Goal: Task Accomplishment & Management: Use online tool/utility

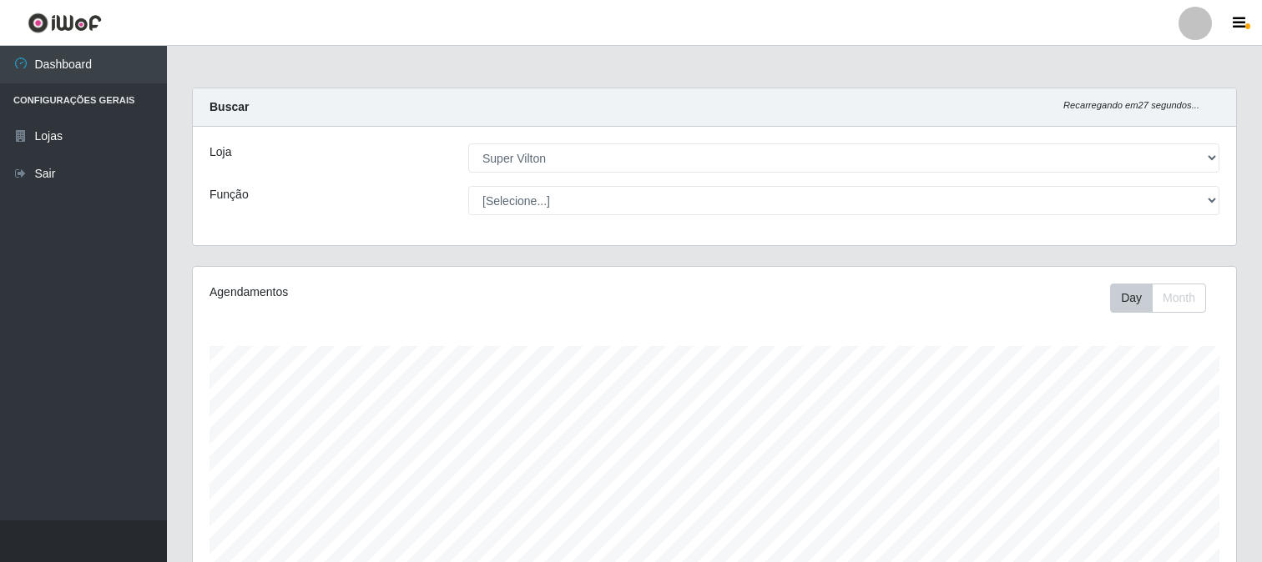
select select "379"
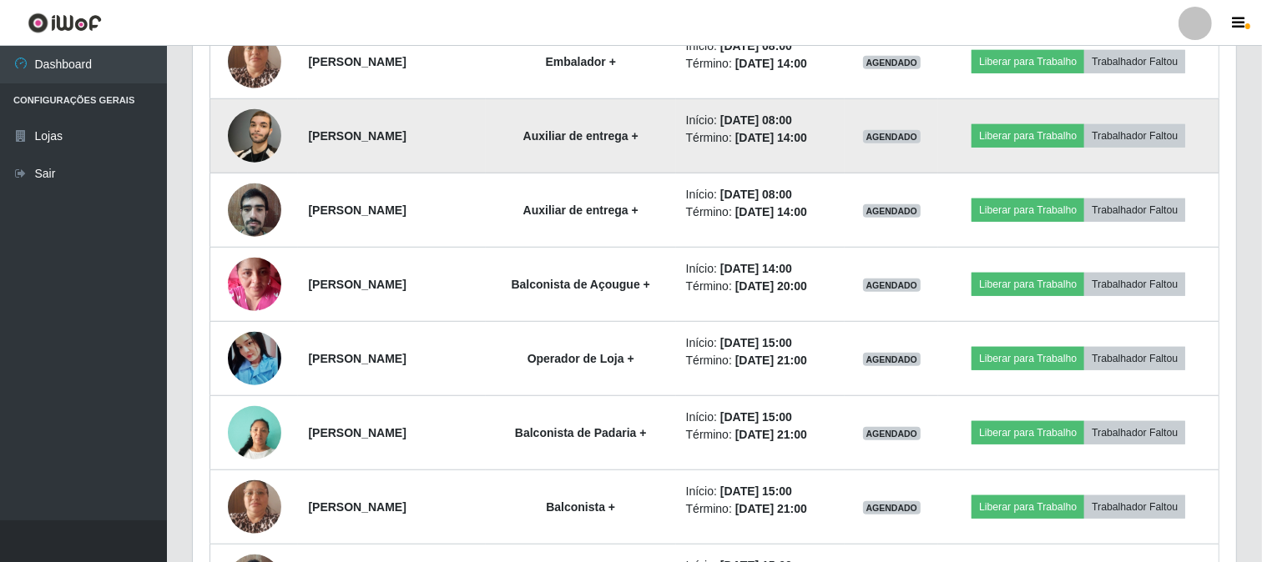
scroll to position [1122, 0]
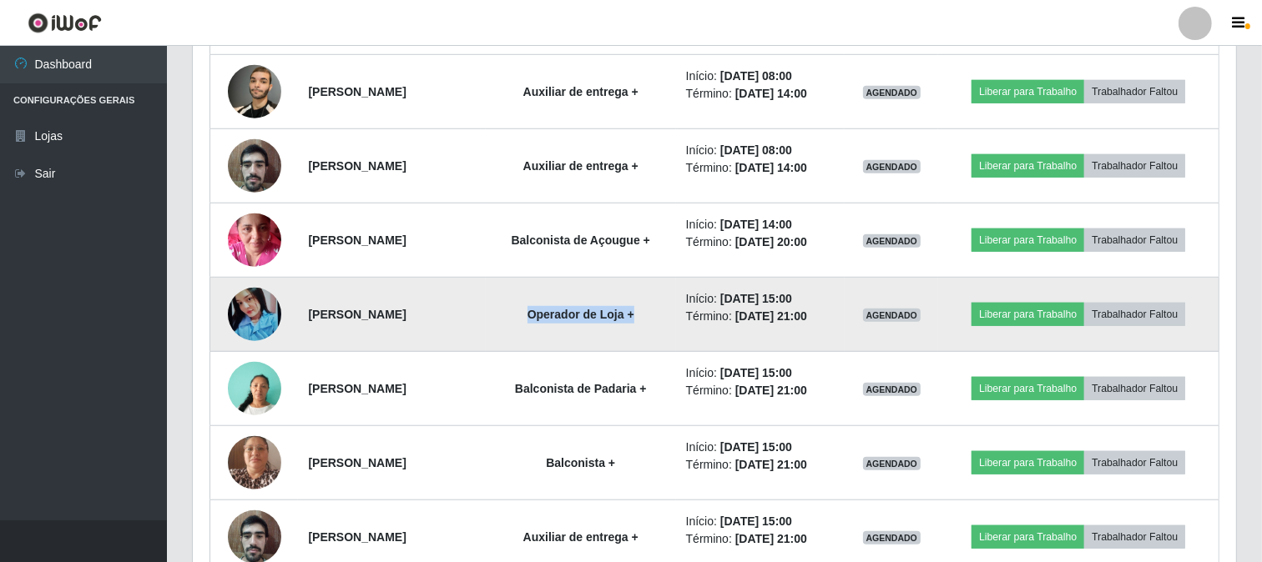
drag, startPoint x: 552, startPoint y: 315, endPoint x: 655, endPoint y: 320, distance: 102.8
click at [634, 320] on strong "Operador de Loja +" at bounding box center [580, 314] width 107 height 13
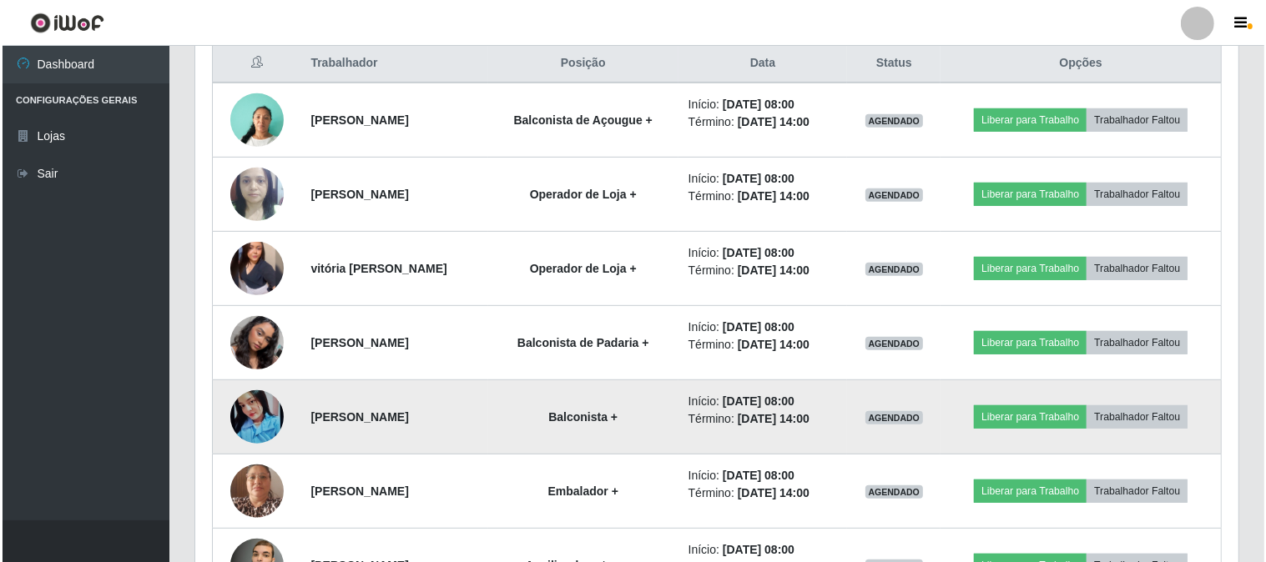
scroll to position [659, 0]
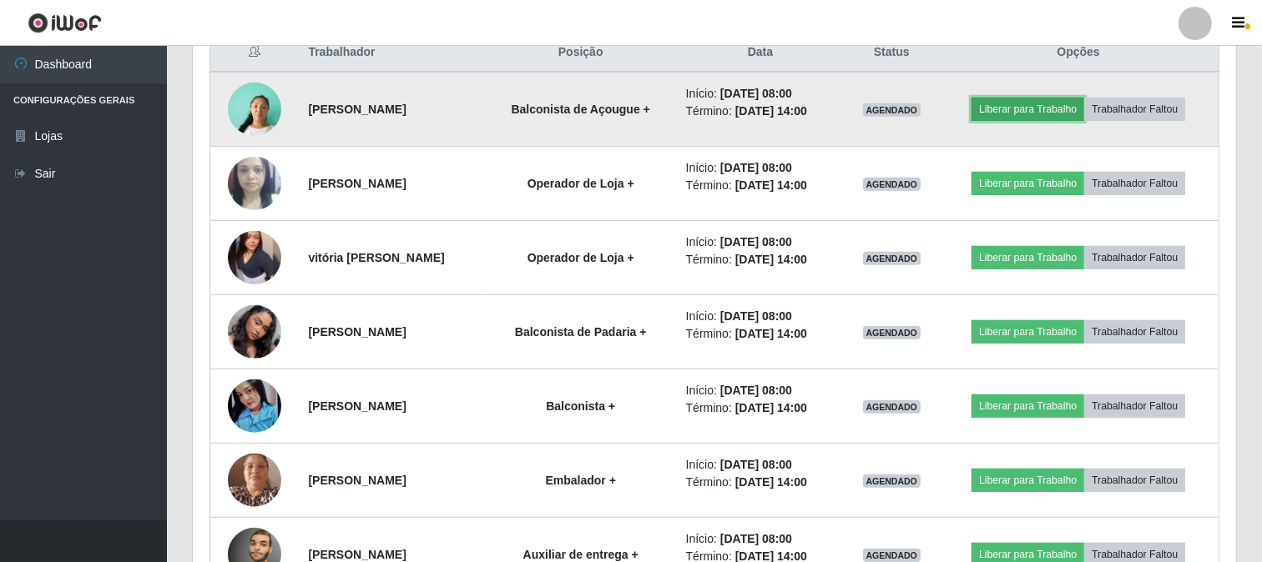
click at [1006, 108] on button "Liberar para Trabalho" at bounding box center [1027, 109] width 113 height 23
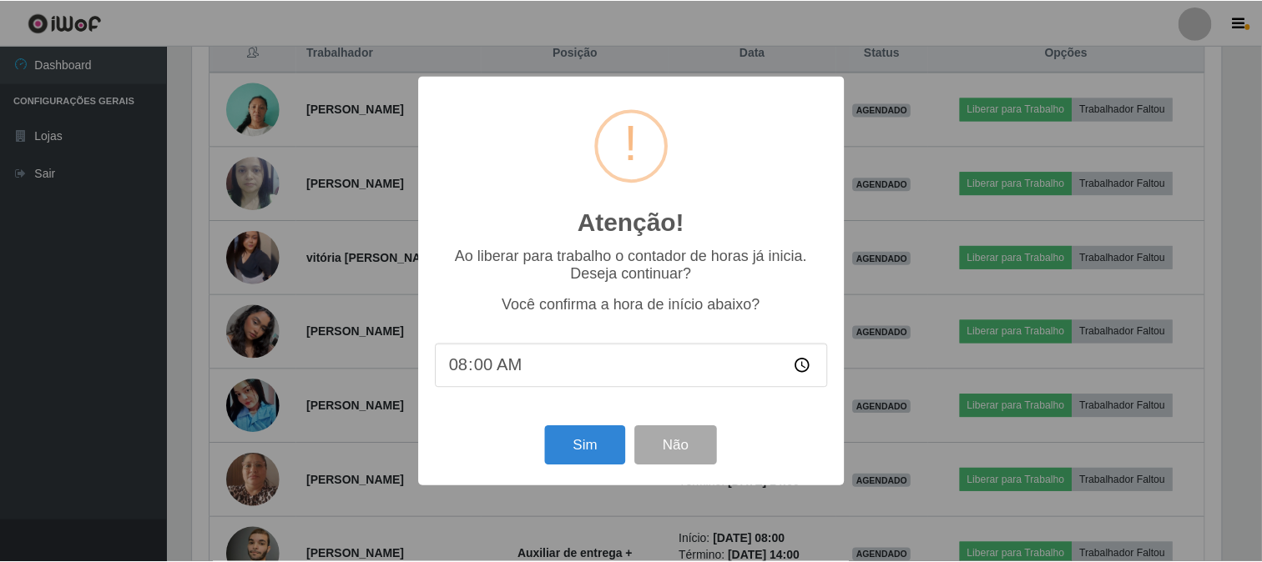
scroll to position [345, 1032]
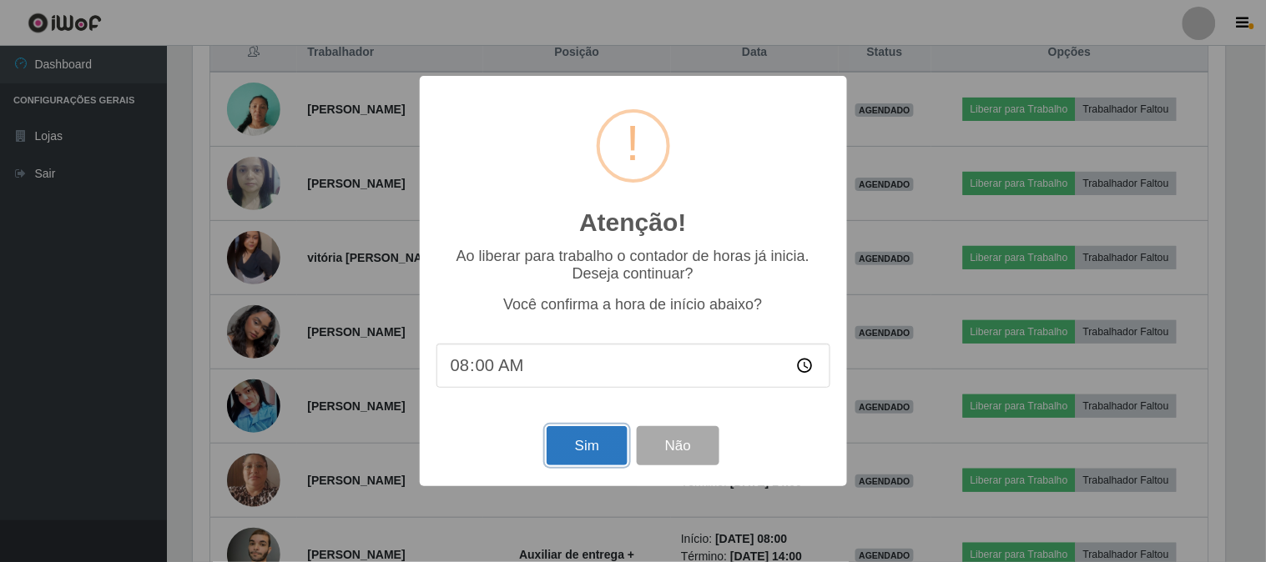
click at [565, 466] on button "Sim" at bounding box center [587, 445] width 81 height 39
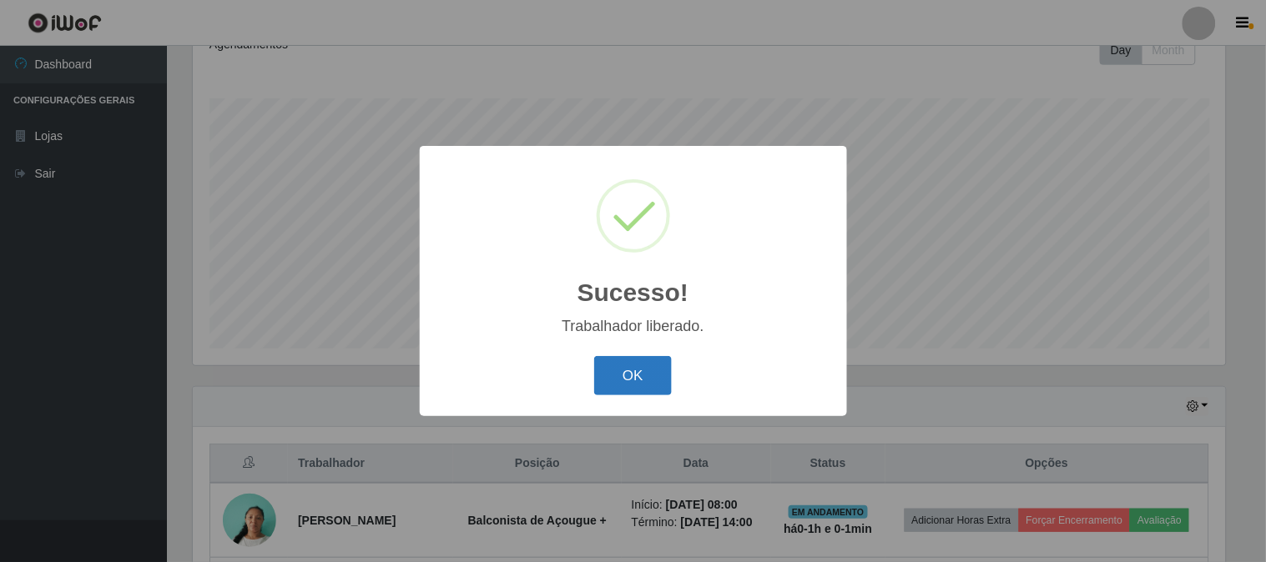
click at [645, 369] on button "OK" at bounding box center [633, 375] width 78 height 39
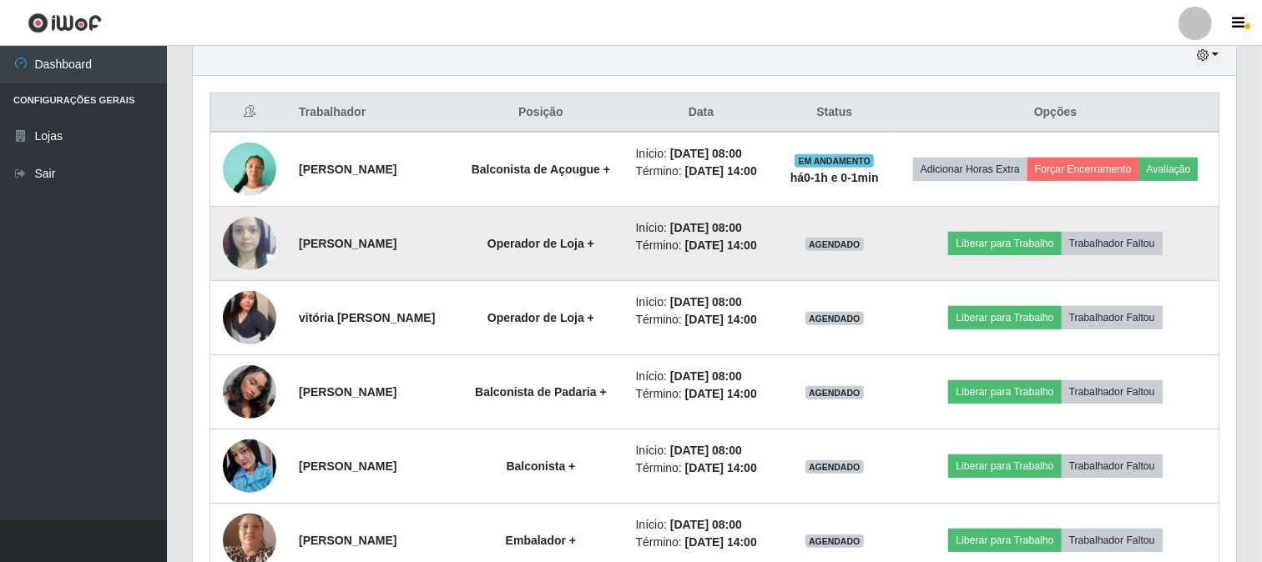
scroll to position [619, 0]
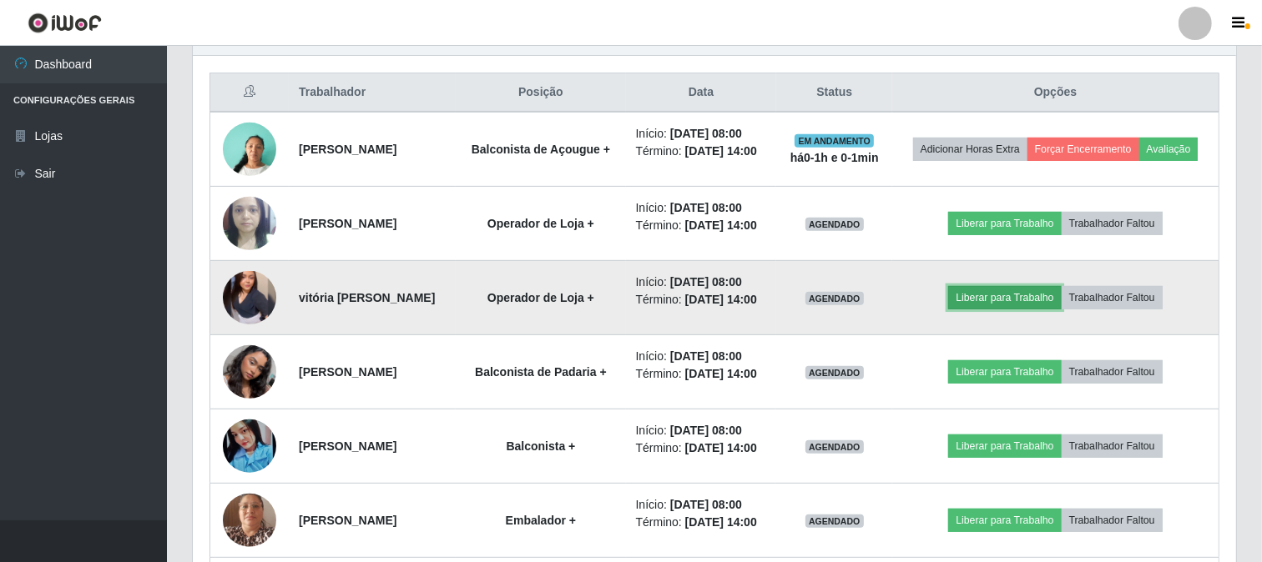
click at [1021, 310] on button "Liberar para Trabalho" at bounding box center [1004, 297] width 113 height 23
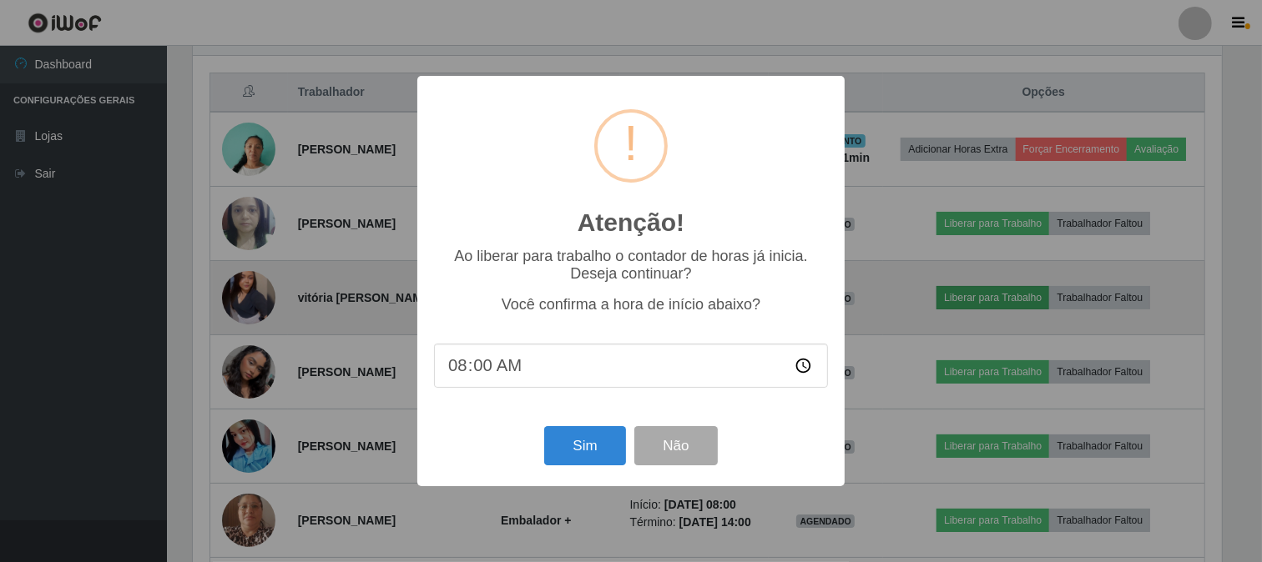
scroll to position [345, 1032]
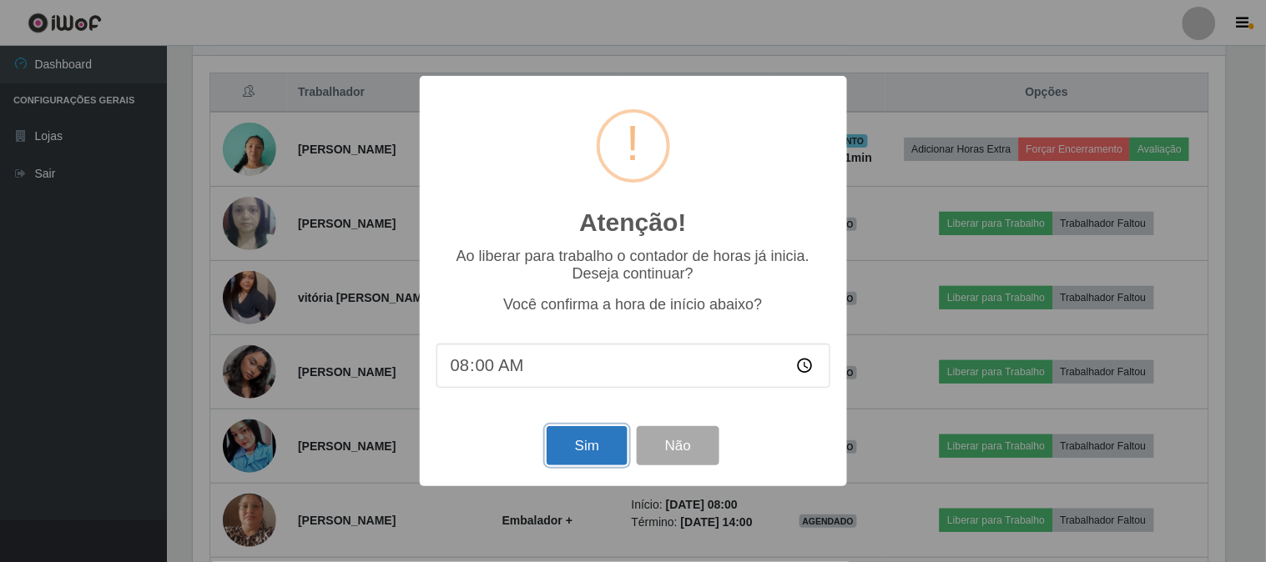
click at [587, 463] on button "Sim" at bounding box center [587, 445] width 81 height 39
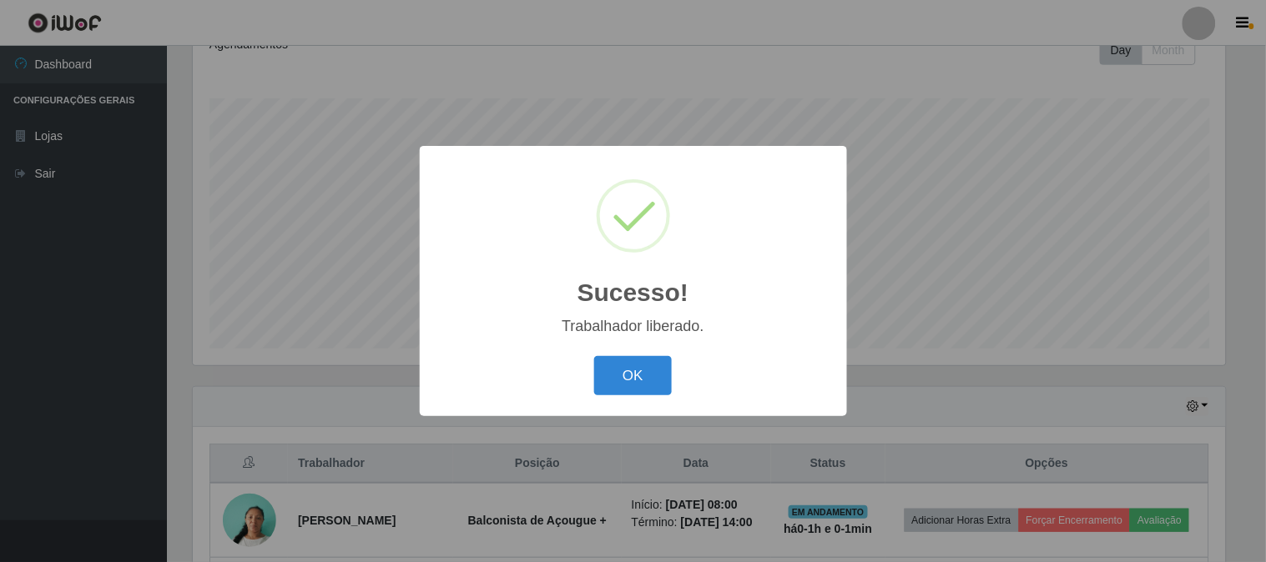
click at [591, 395] on div "OK Cancel" at bounding box center [633, 376] width 394 height 48
click at [621, 389] on button "OK" at bounding box center [633, 375] width 78 height 39
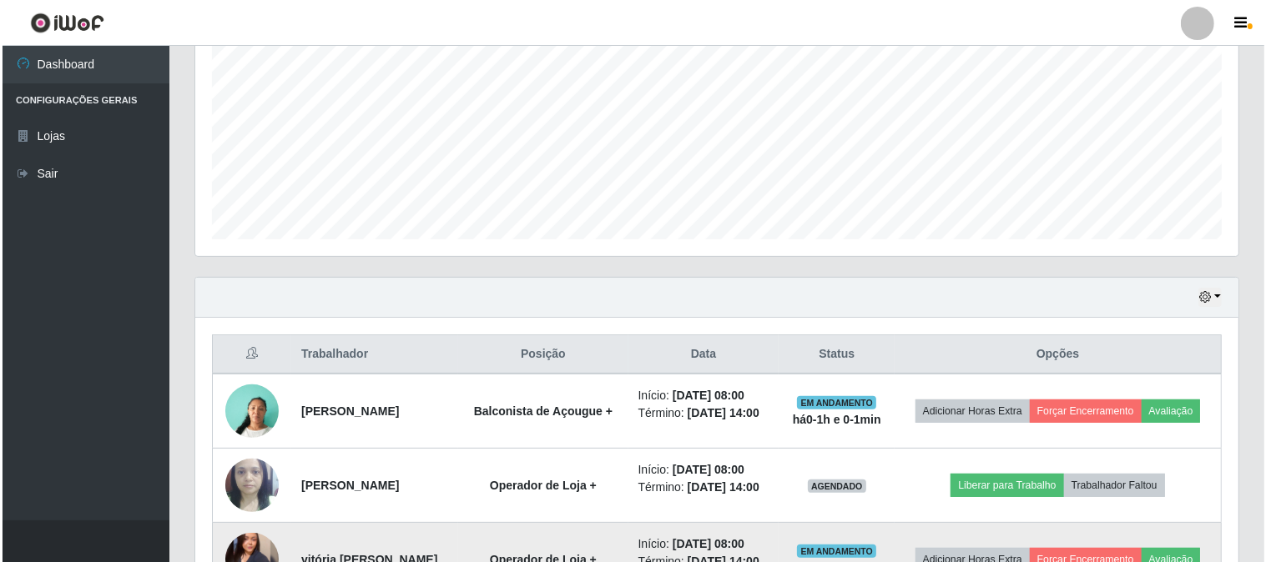
scroll to position [527, 0]
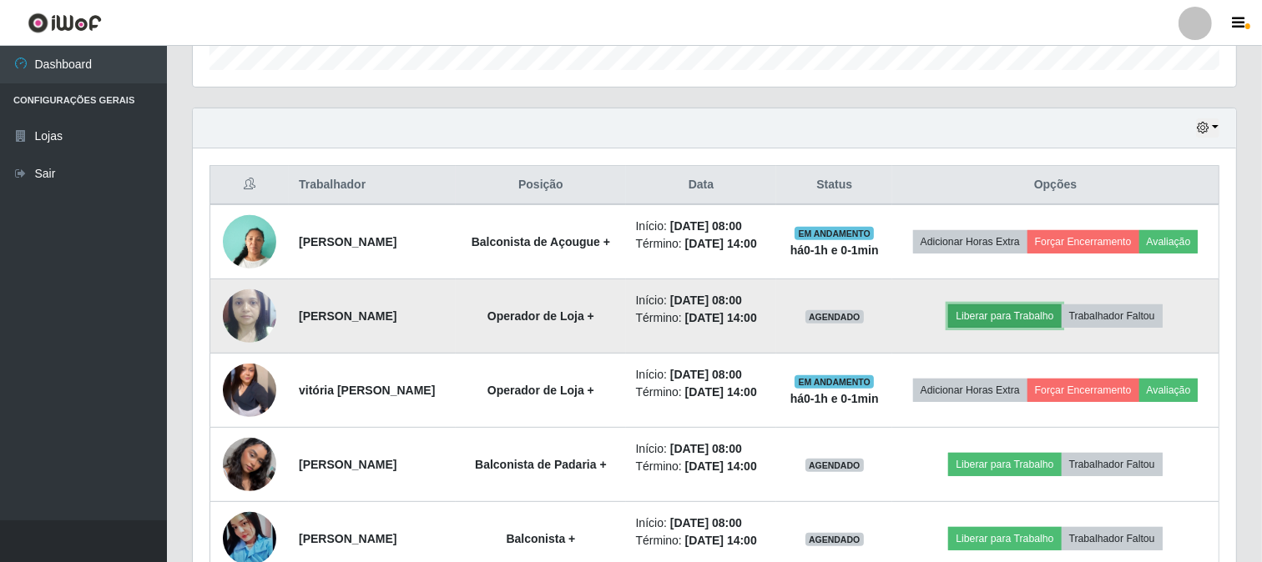
click at [1039, 328] on button "Liberar para Trabalho" at bounding box center [1004, 316] width 113 height 23
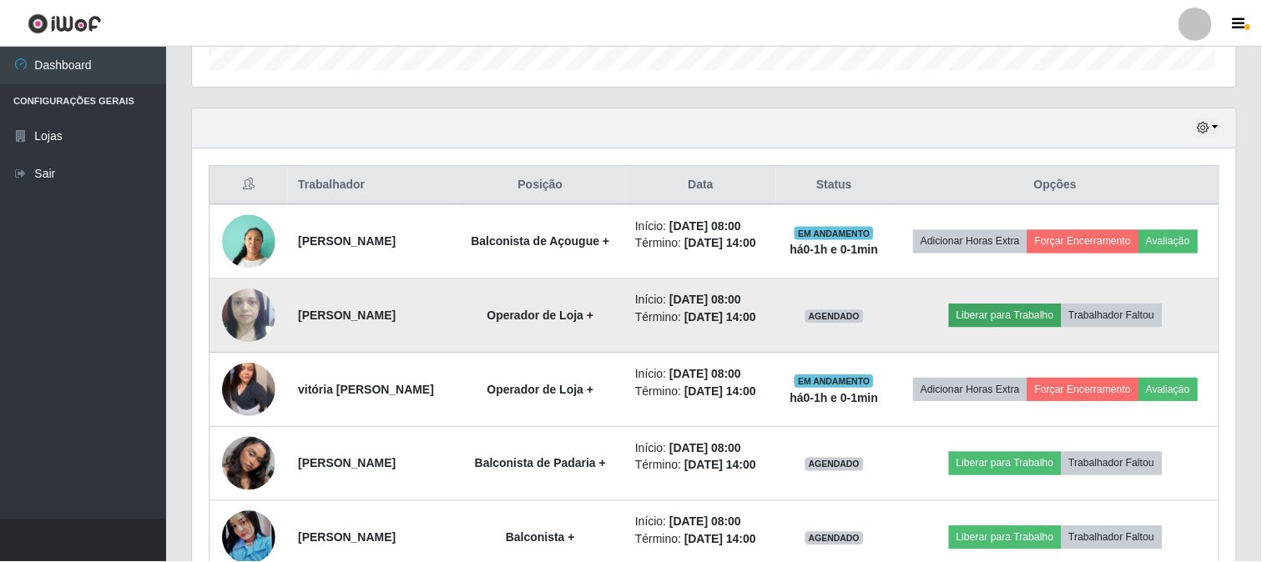
scroll to position [345, 1032]
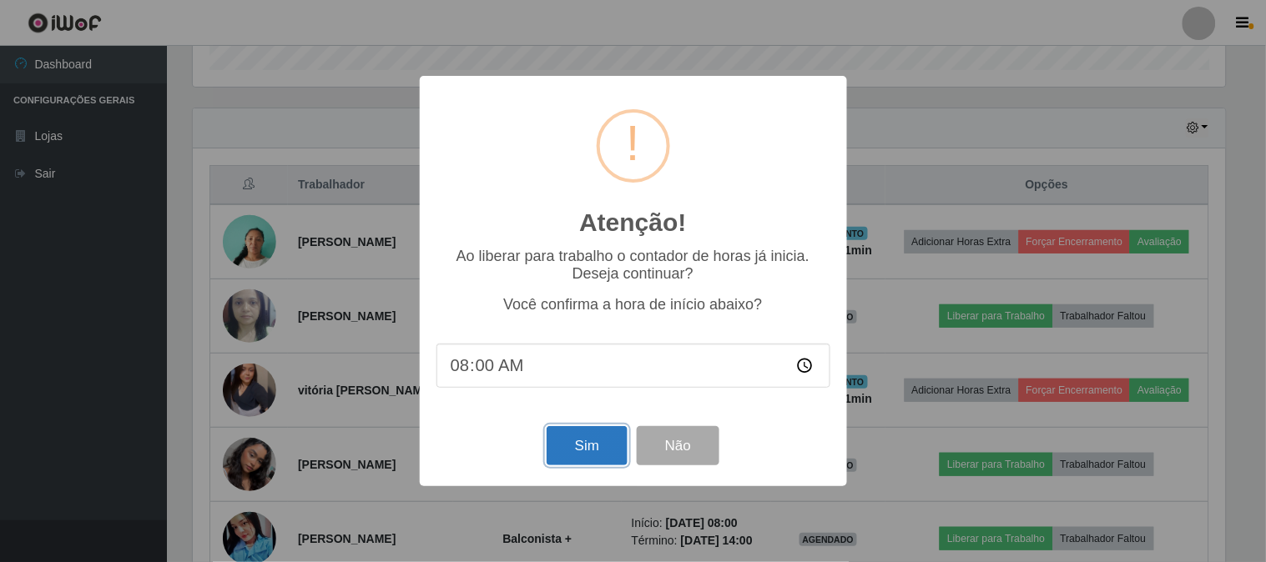
click at [565, 462] on button "Sim" at bounding box center [587, 445] width 81 height 39
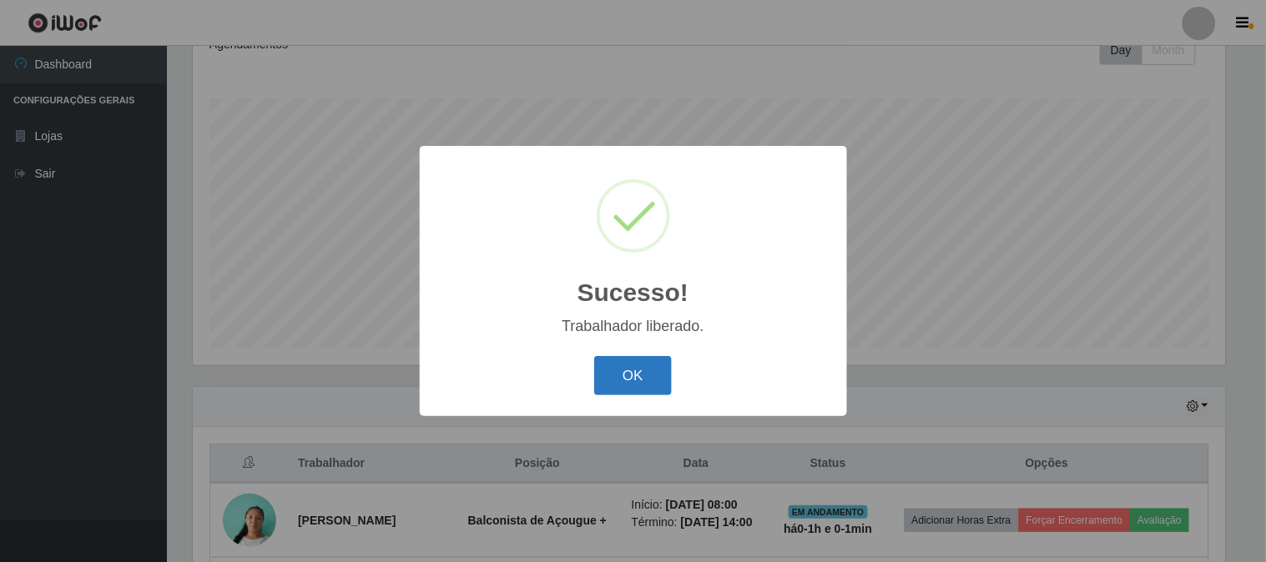
click at [656, 390] on button "OK" at bounding box center [633, 375] width 78 height 39
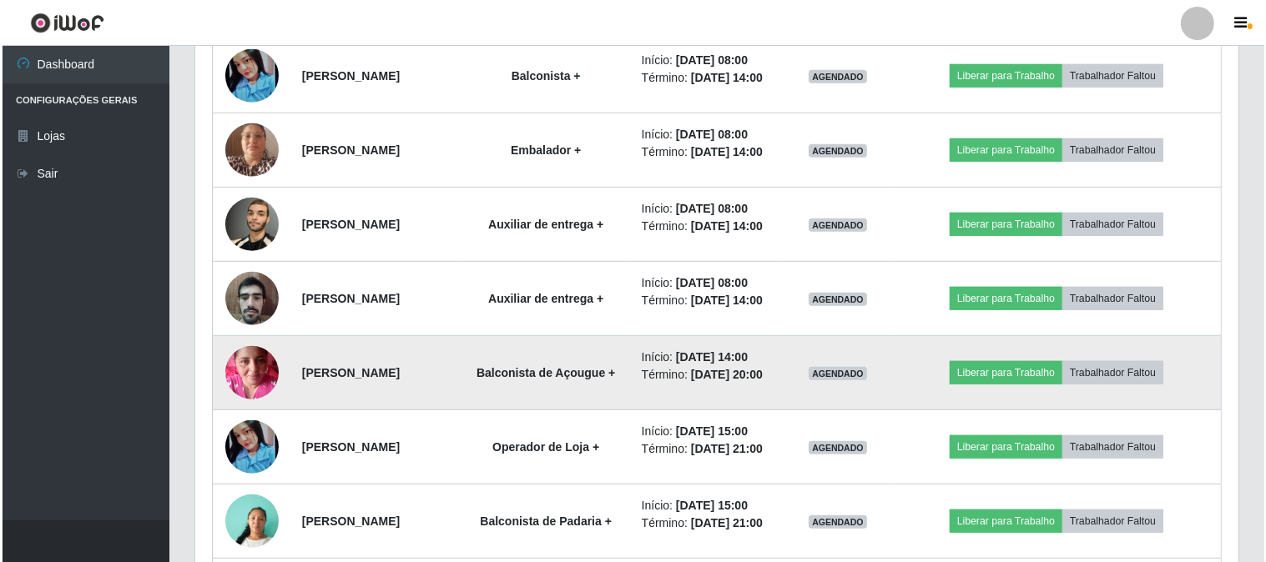
scroll to position [897, 0]
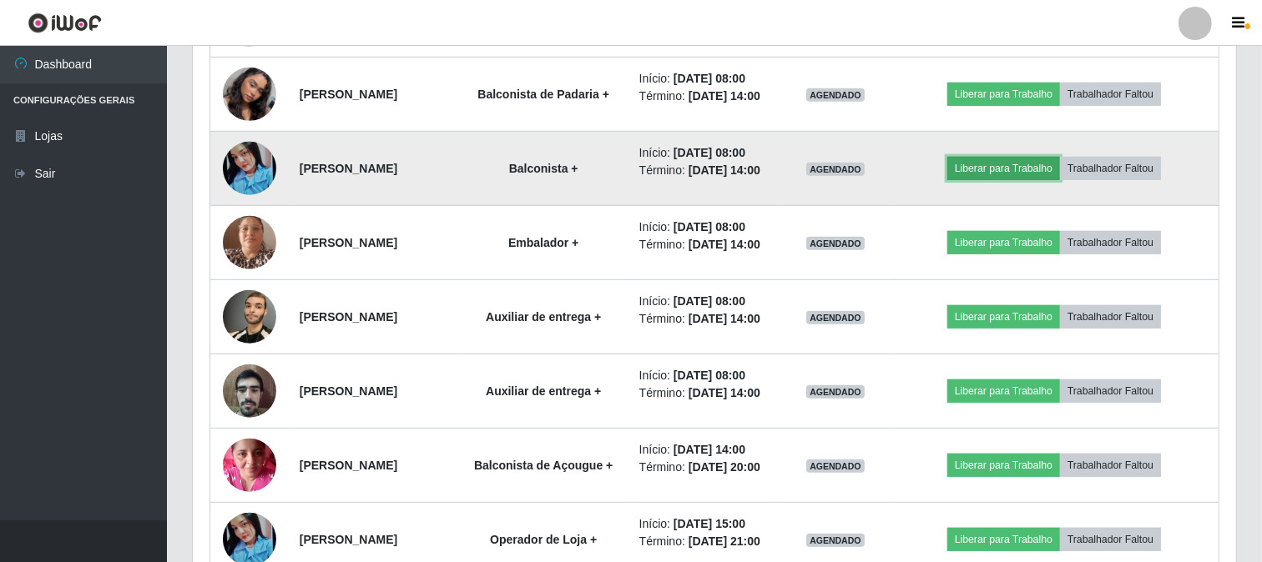
click at [982, 179] on button "Liberar para Trabalho" at bounding box center [1003, 168] width 113 height 23
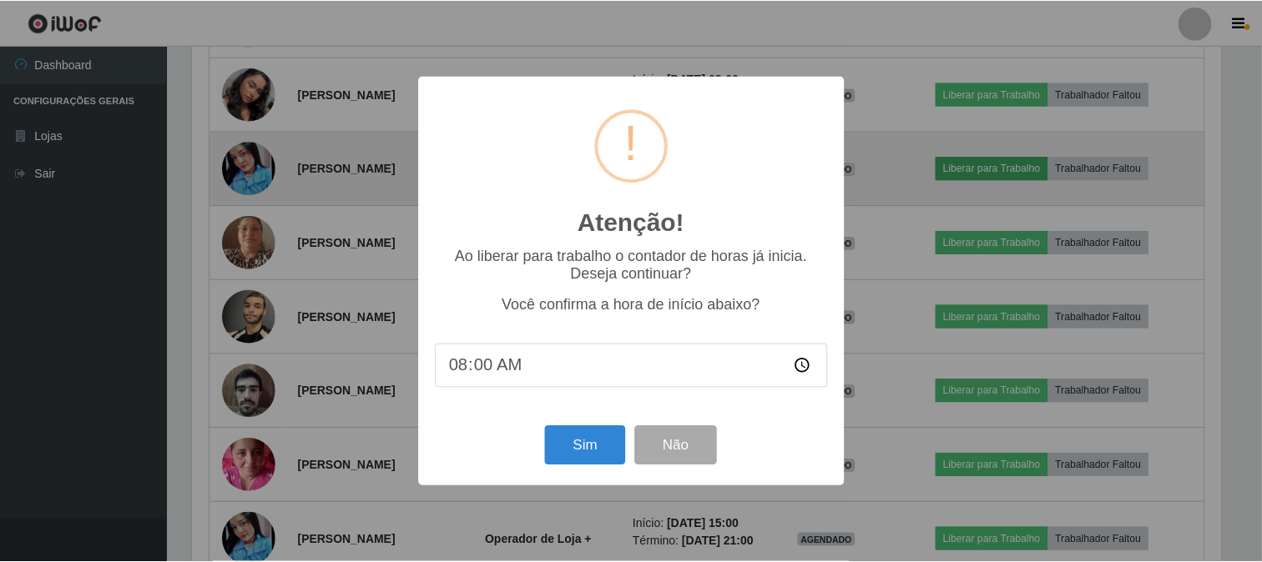
scroll to position [345, 1032]
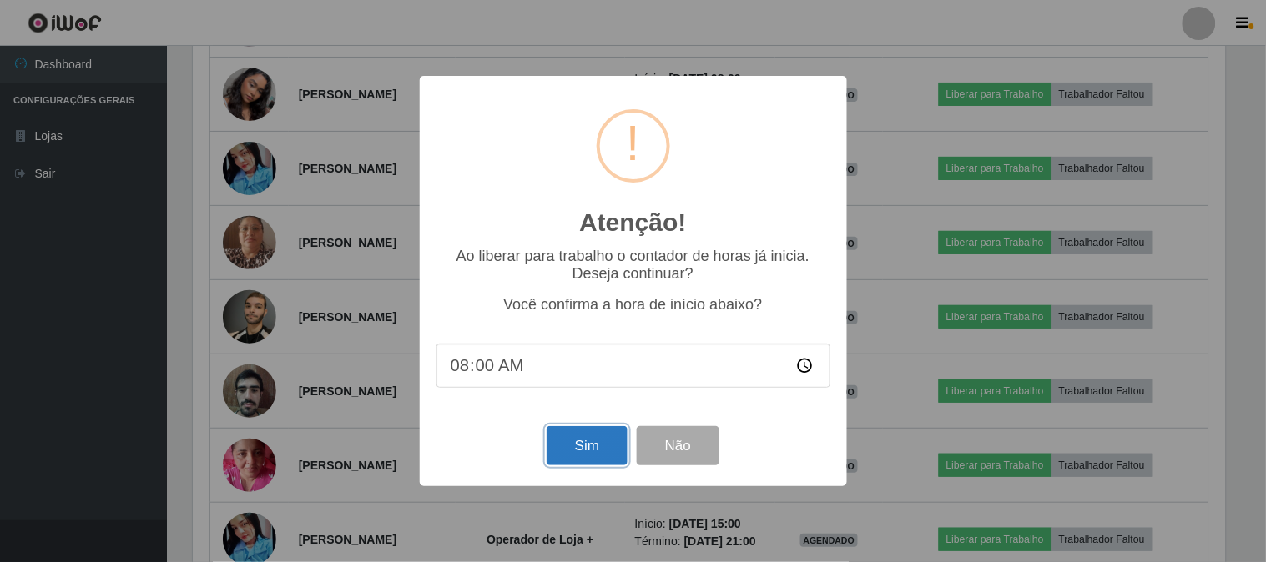
click at [606, 449] on button "Sim" at bounding box center [587, 445] width 81 height 39
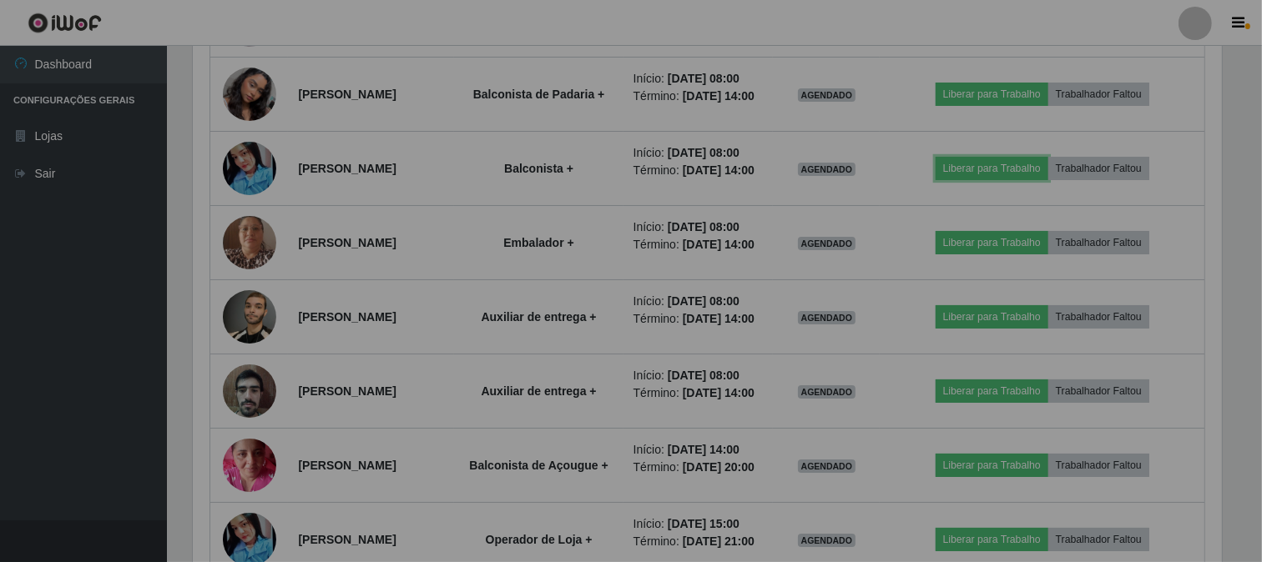
scroll to position [0, 0]
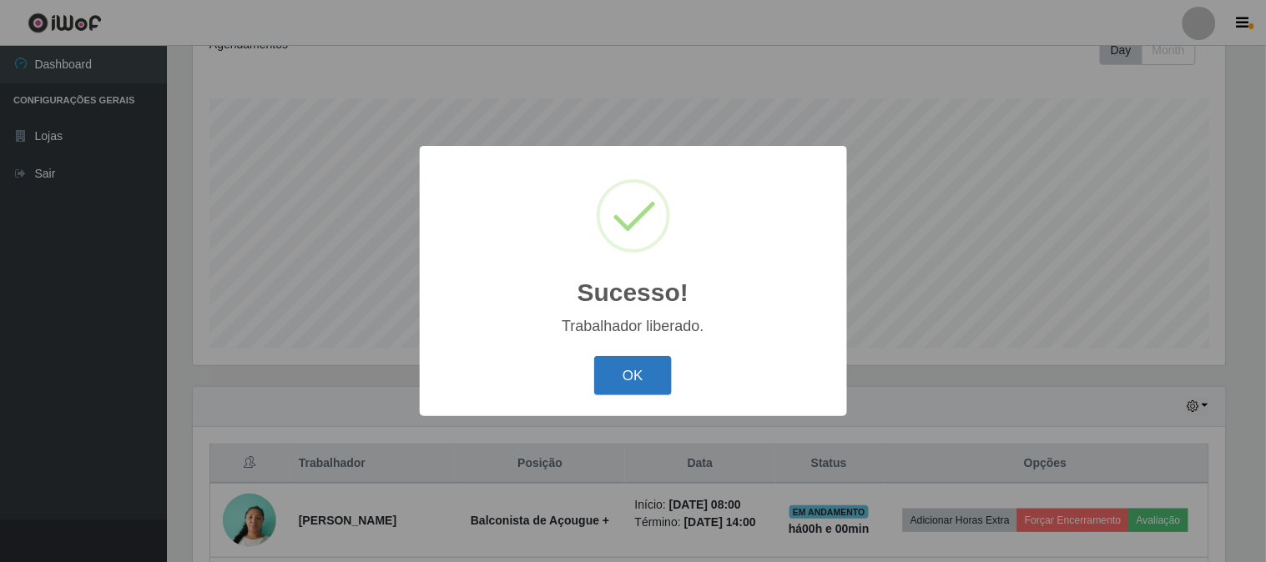
click at [664, 382] on button "OK" at bounding box center [633, 375] width 78 height 39
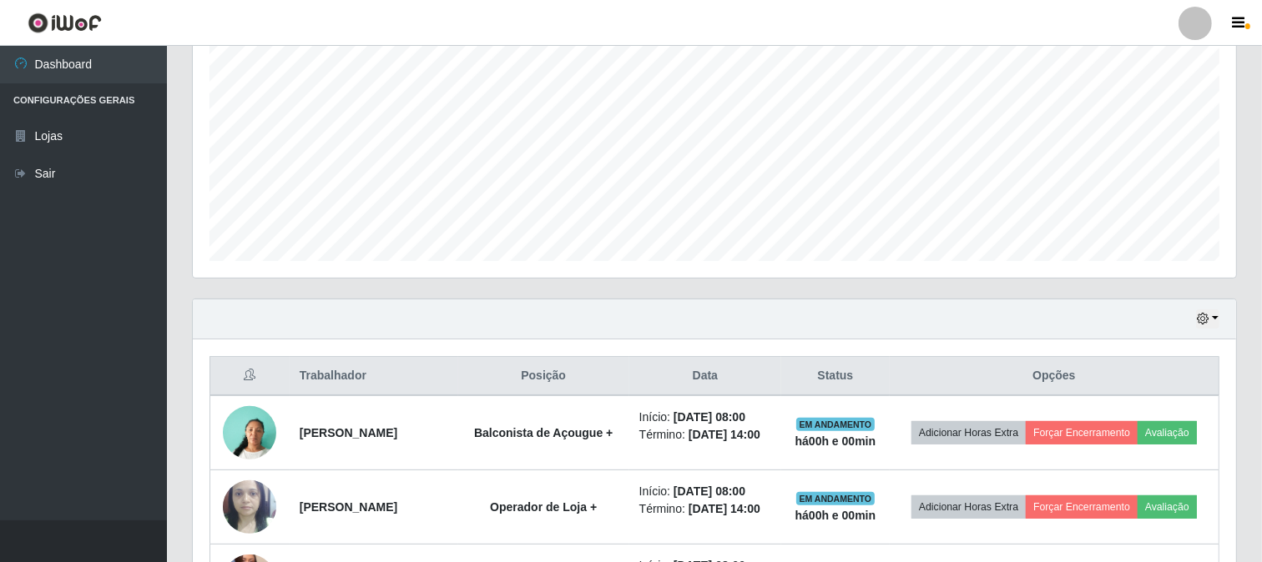
scroll to position [527, 0]
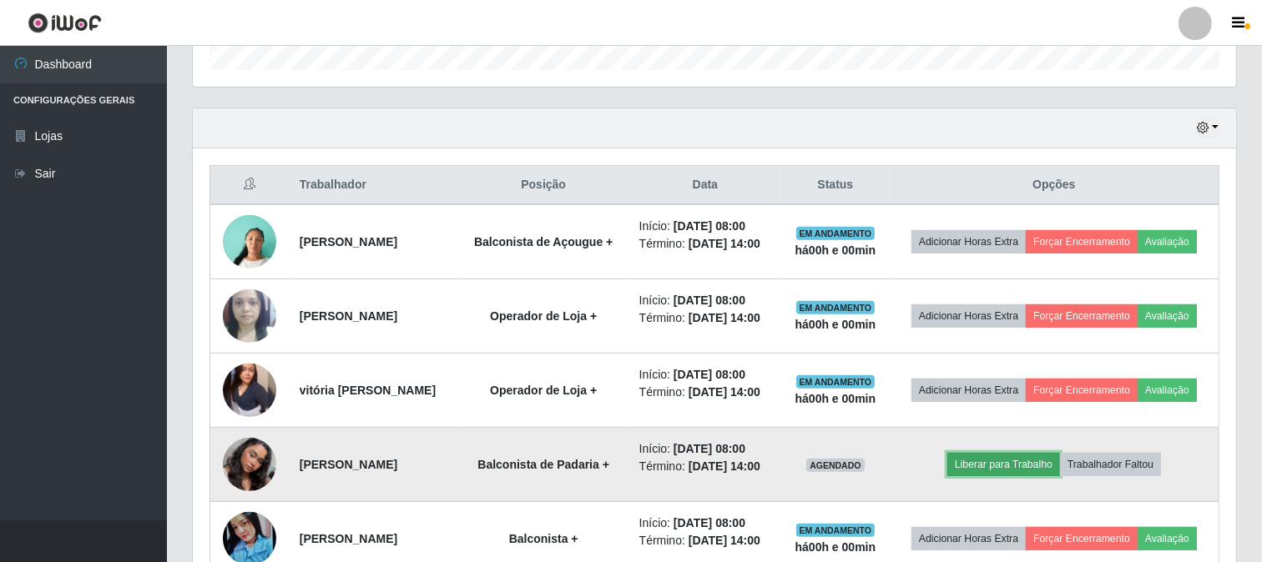
click at [974, 470] on button "Liberar para Trabalho" at bounding box center [1003, 464] width 113 height 23
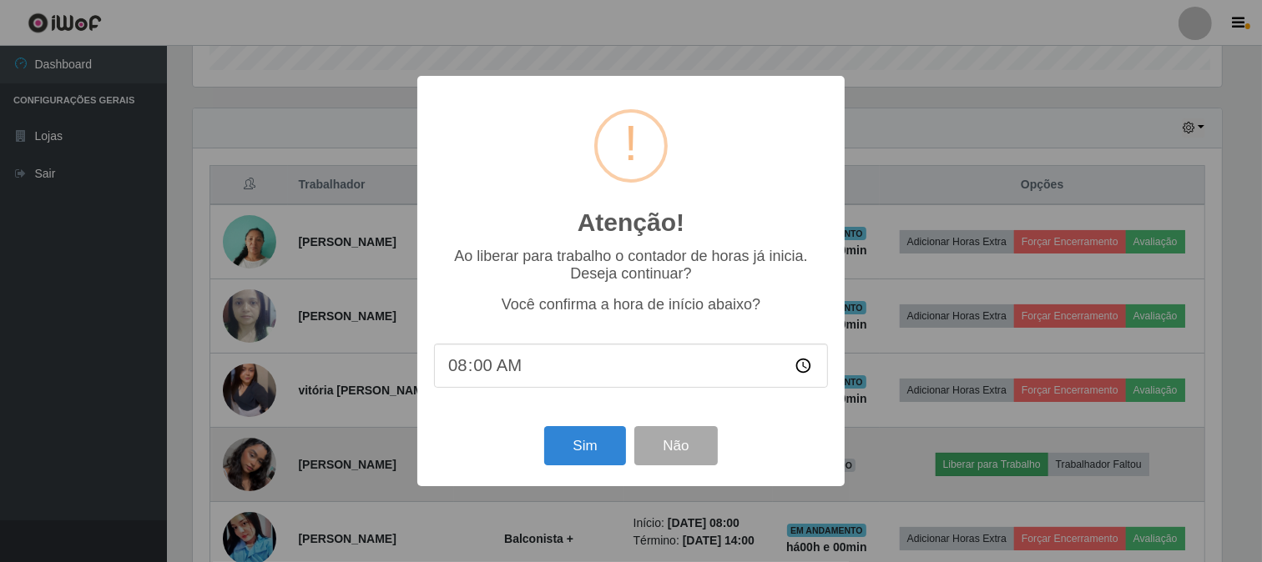
scroll to position [345, 1032]
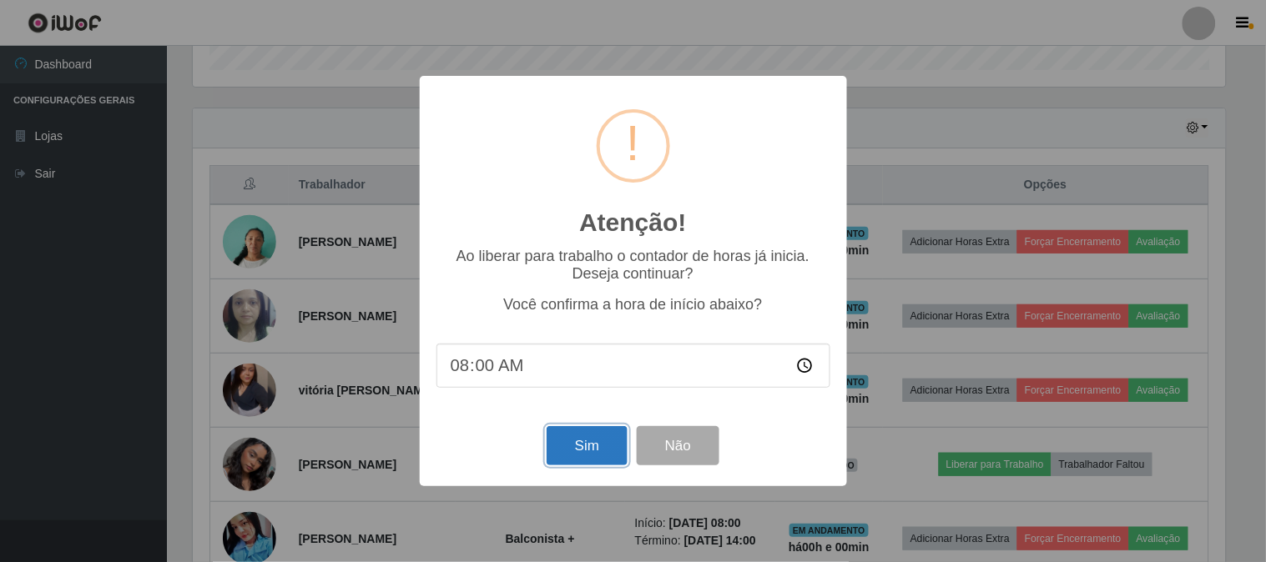
click at [599, 456] on button "Sim" at bounding box center [587, 445] width 81 height 39
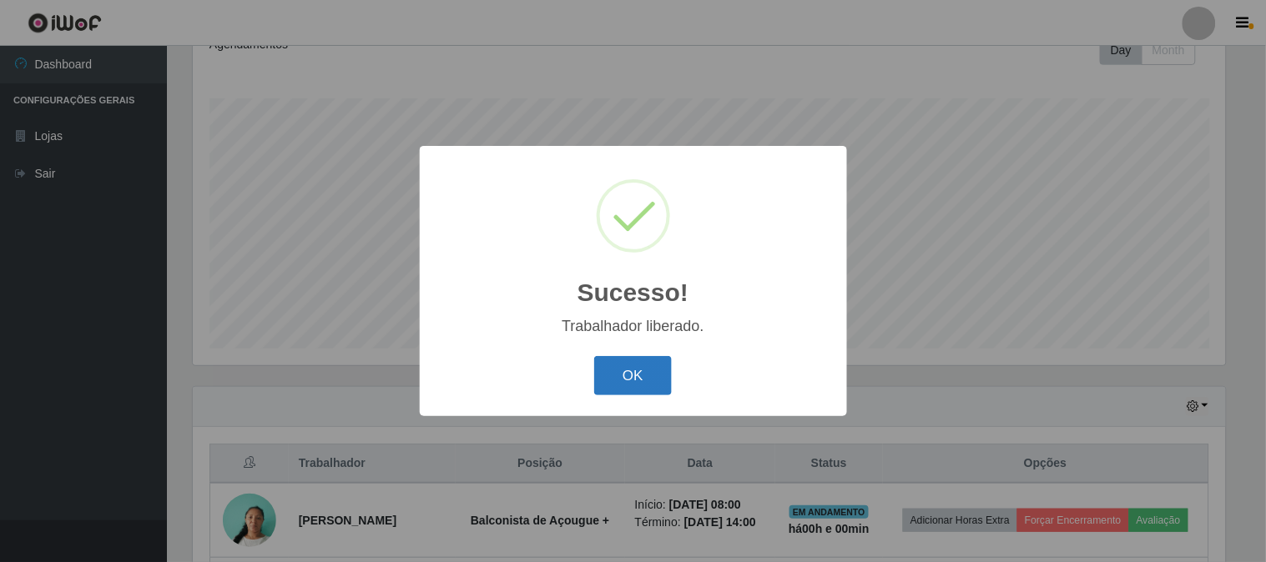
click at [654, 371] on button "OK" at bounding box center [633, 375] width 78 height 39
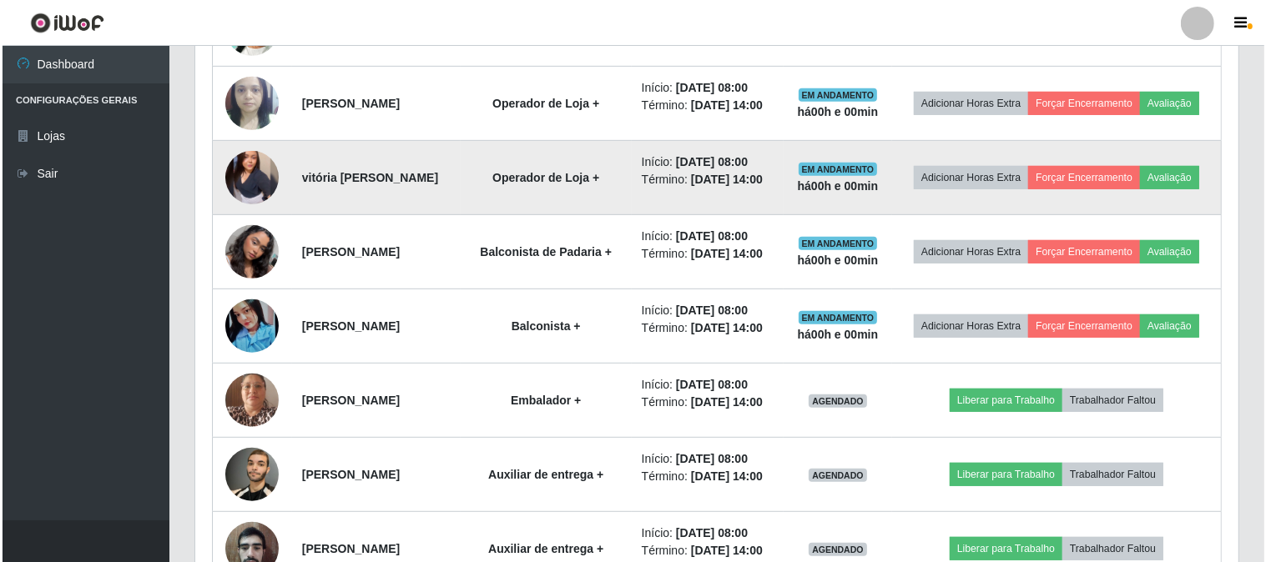
scroll to position [897, 0]
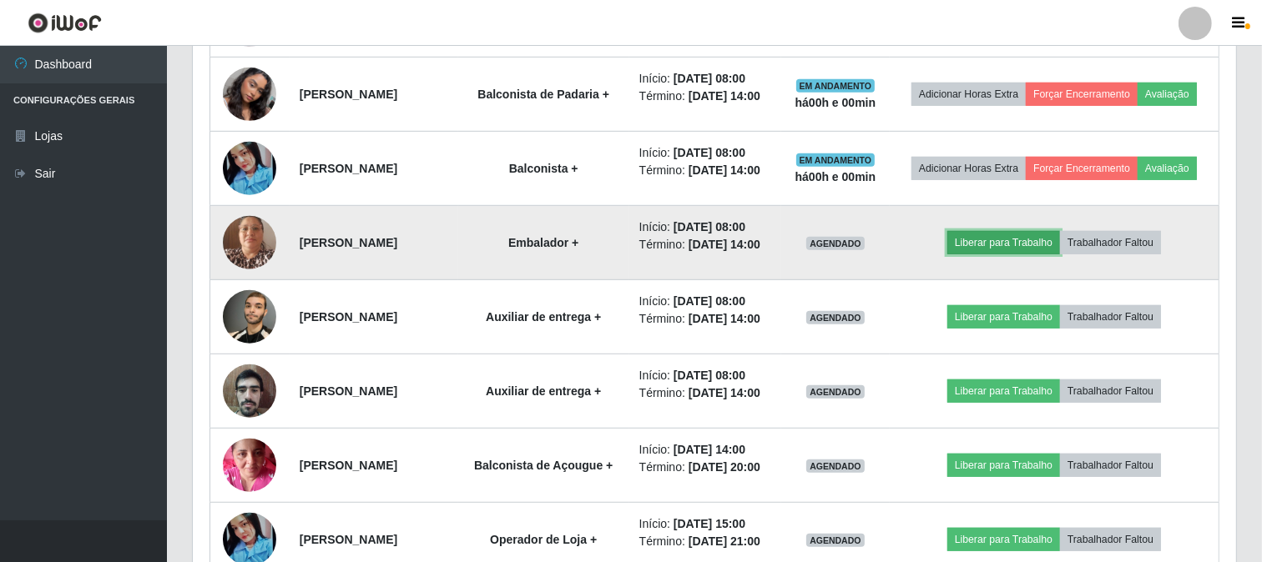
click at [979, 251] on button "Liberar para Trabalho" at bounding box center [1003, 242] width 113 height 23
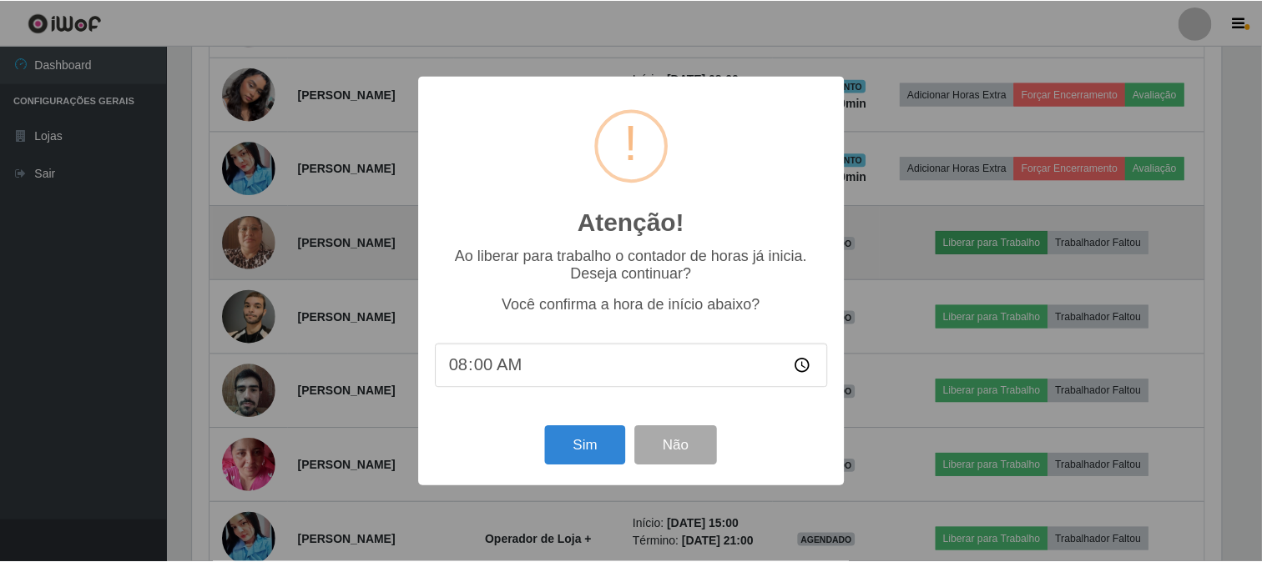
scroll to position [345, 1032]
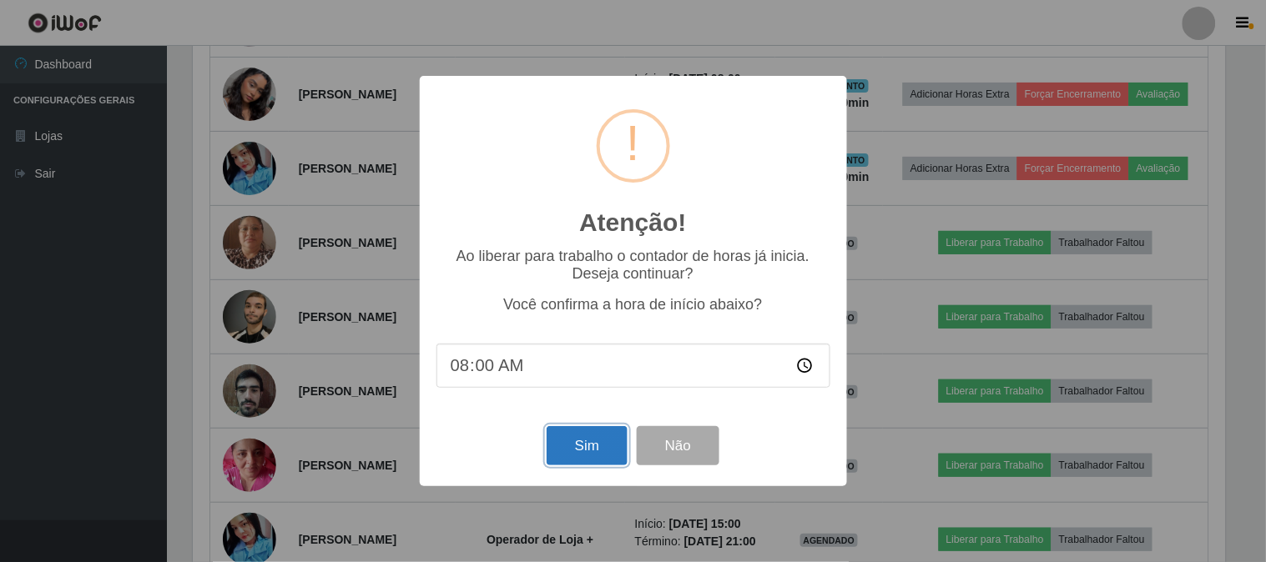
click at [606, 446] on button "Sim" at bounding box center [587, 445] width 81 height 39
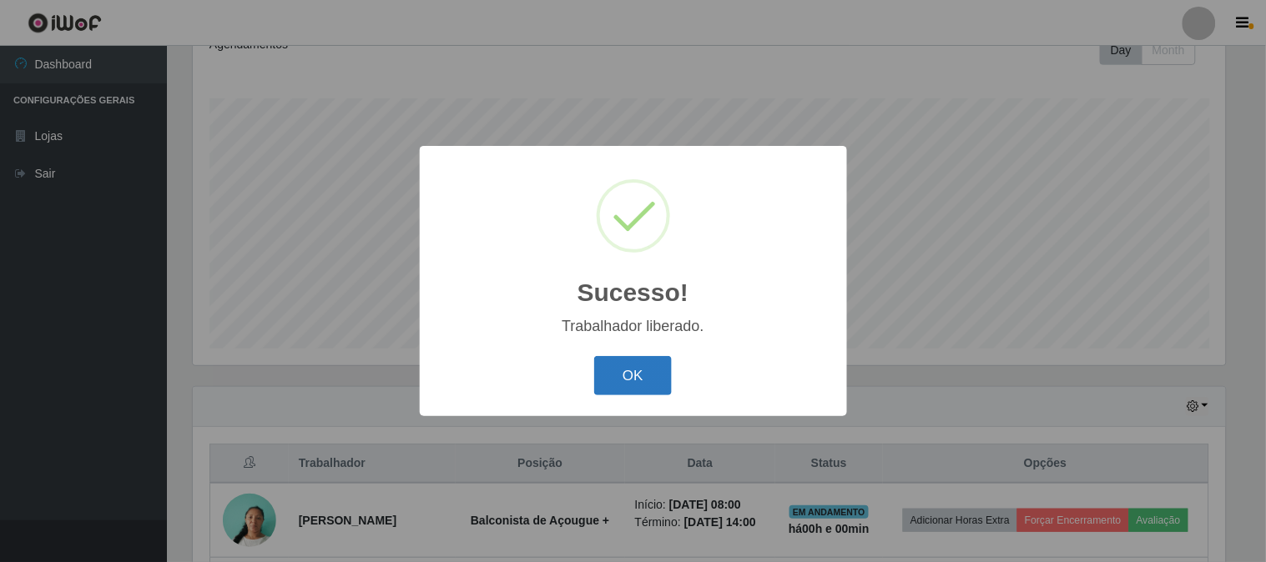
click at [662, 391] on button "OK" at bounding box center [633, 375] width 78 height 39
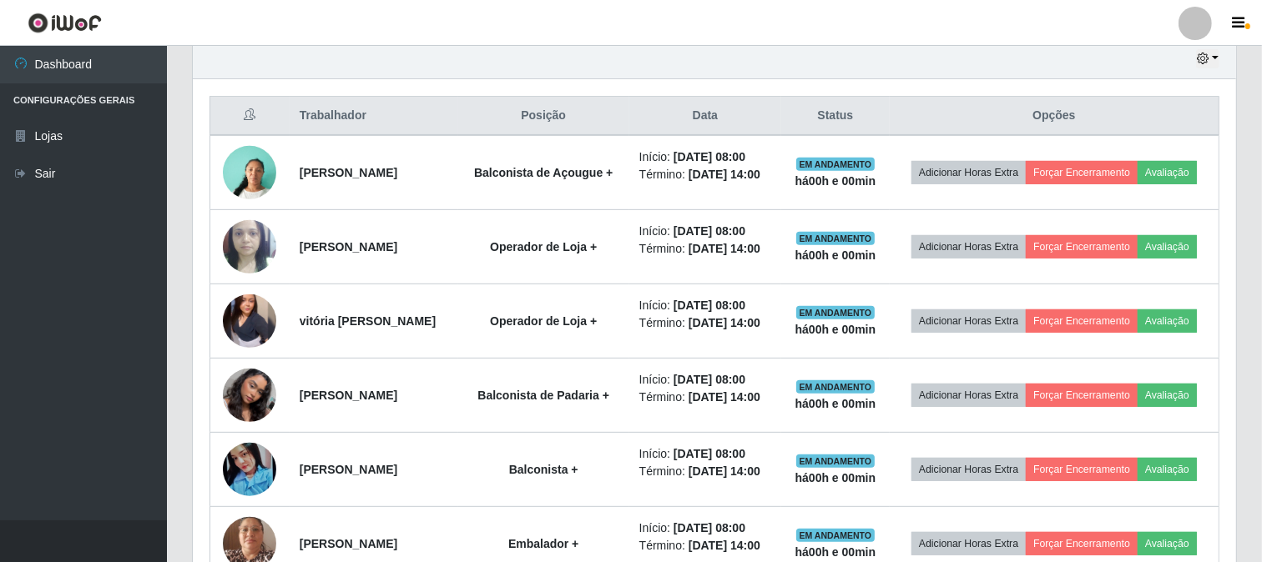
scroll to position [804, 0]
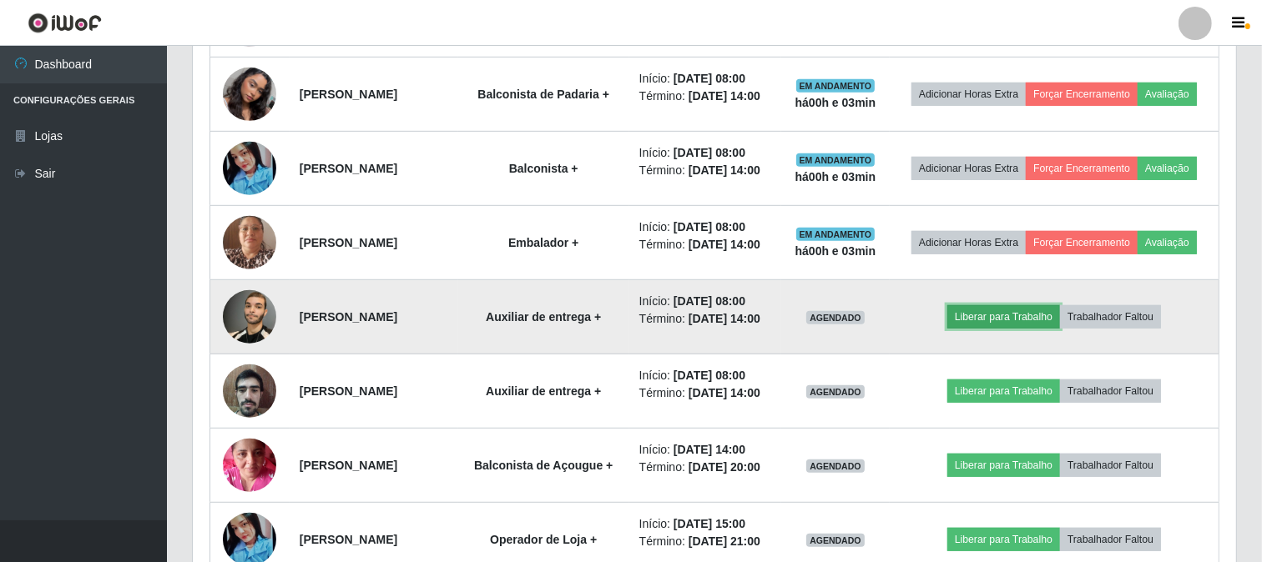
click at [985, 328] on button "Liberar para Trabalho" at bounding box center [1003, 316] width 113 height 23
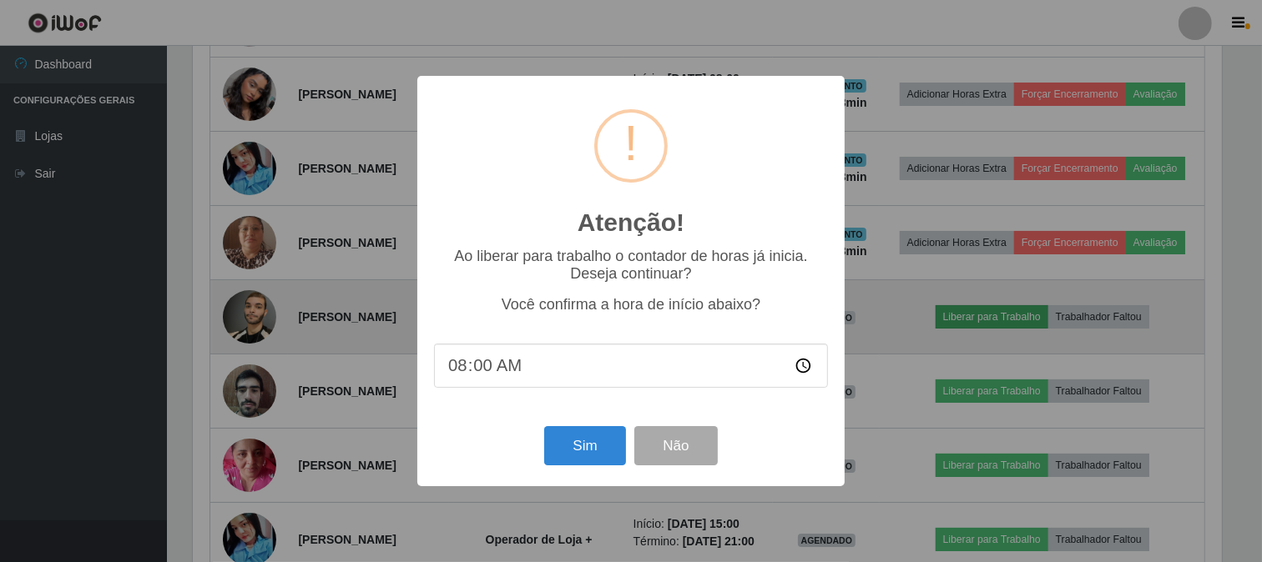
scroll to position [345, 1032]
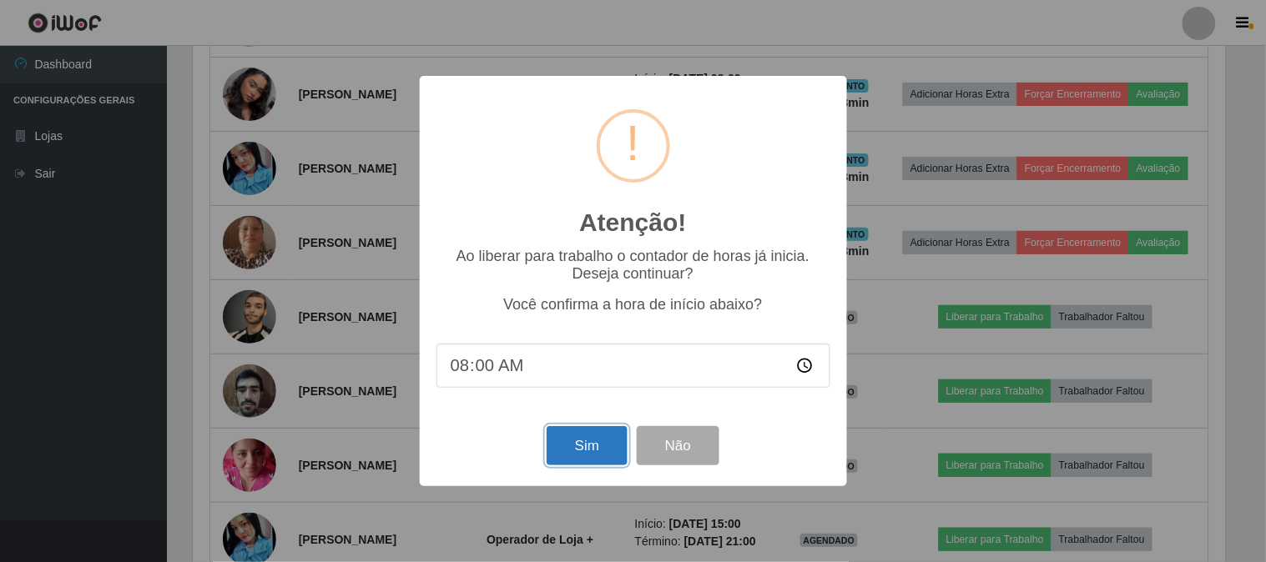
click at [577, 447] on button "Sim" at bounding box center [587, 445] width 81 height 39
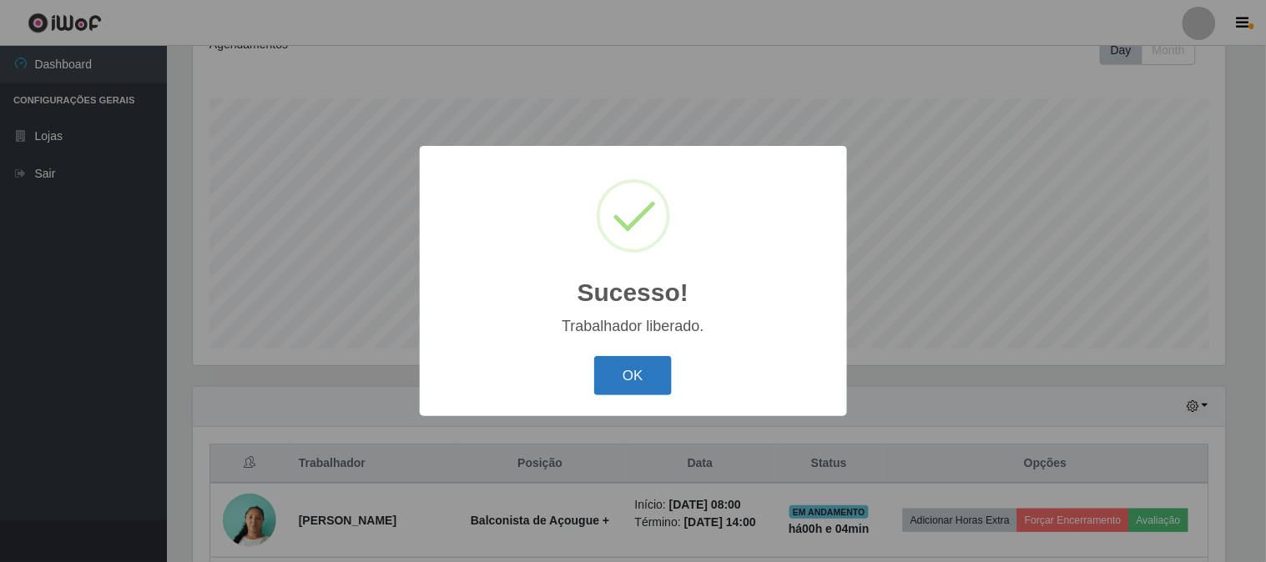
click at [613, 372] on button "OK" at bounding box center [633, 375] width 78 height 39
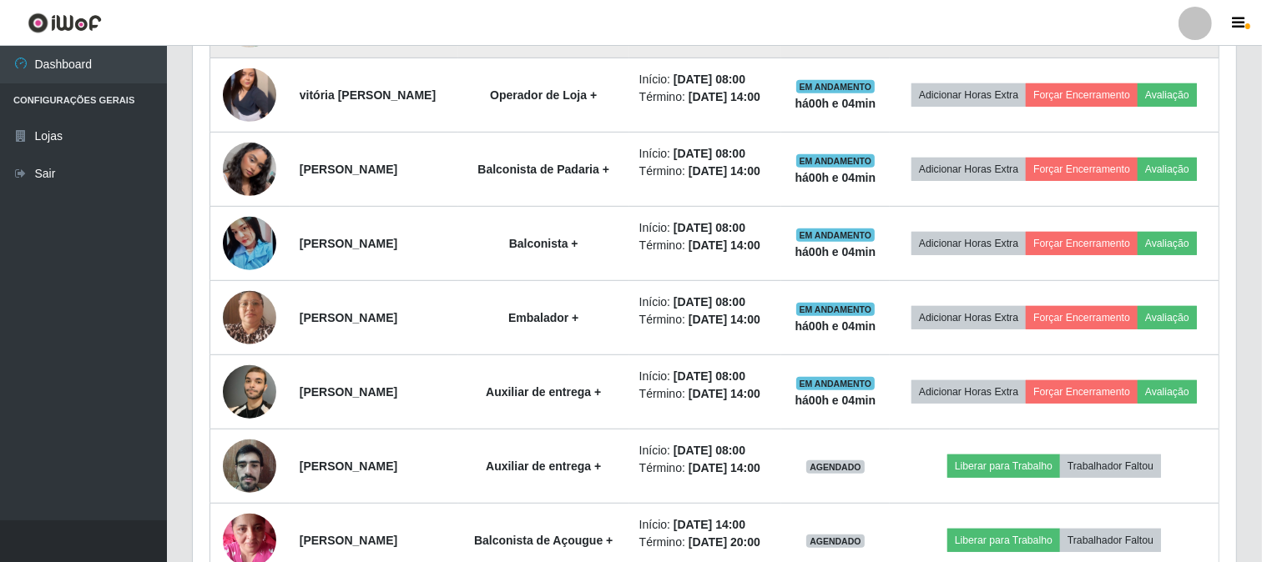
scroll to position [897, 0]
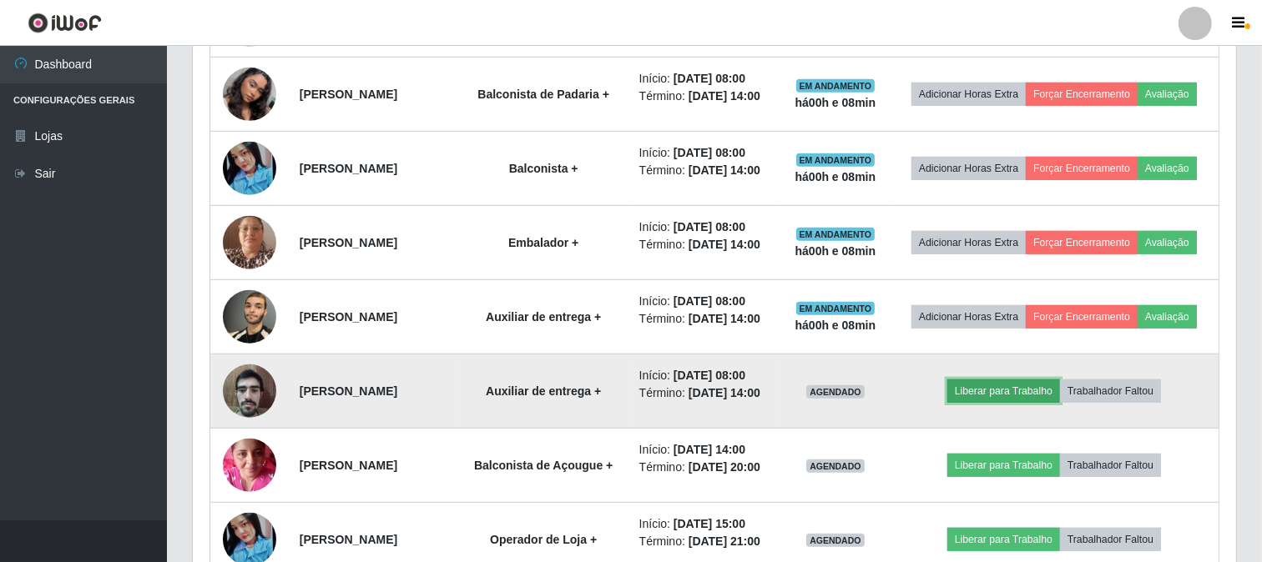
click at [1038, 391] on button "Liberar para Trabalho" at bounding box center [1003, 391] width 113 height 23
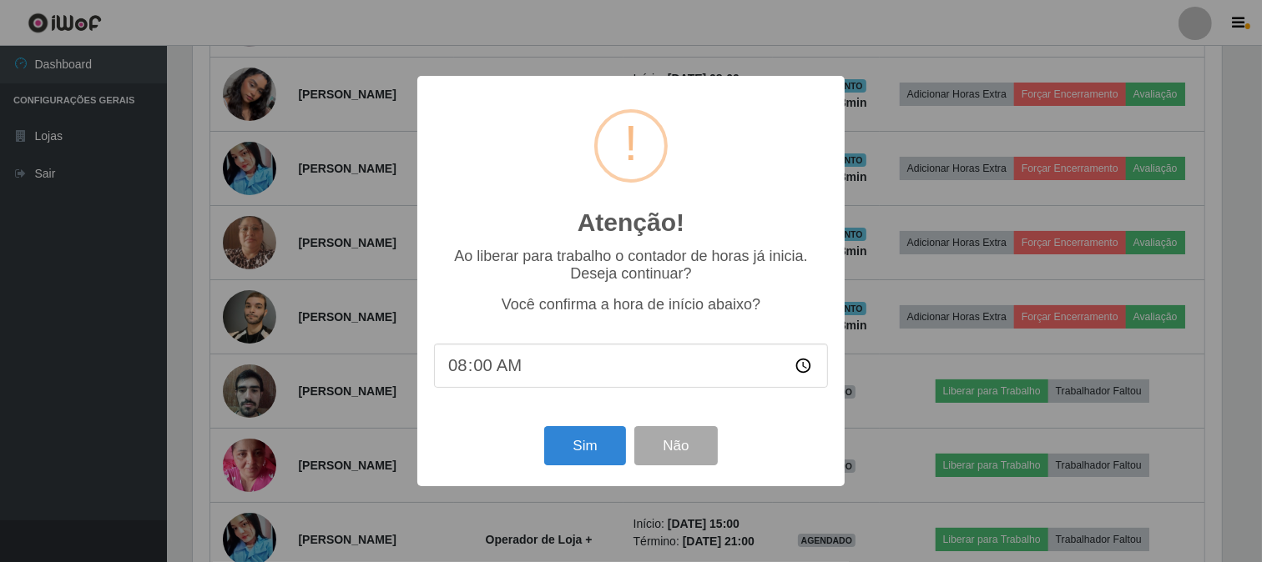
scroll to position [345, 1032]
click at [599, 451] on button "Sim" at bounding box center [587, 445] width 81 height 39
